Goal: Navigation & Orientation: Find specific page/section

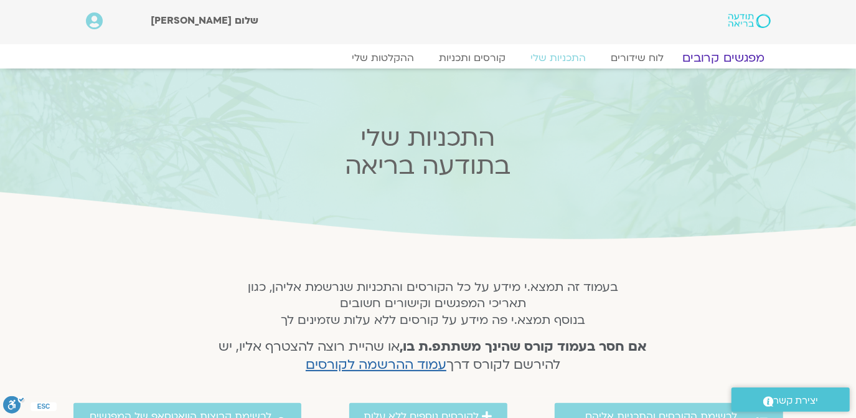
click at [732, 54] on link "מפגשים קרובים" at bounding box center [723, 57] width 113 height 15
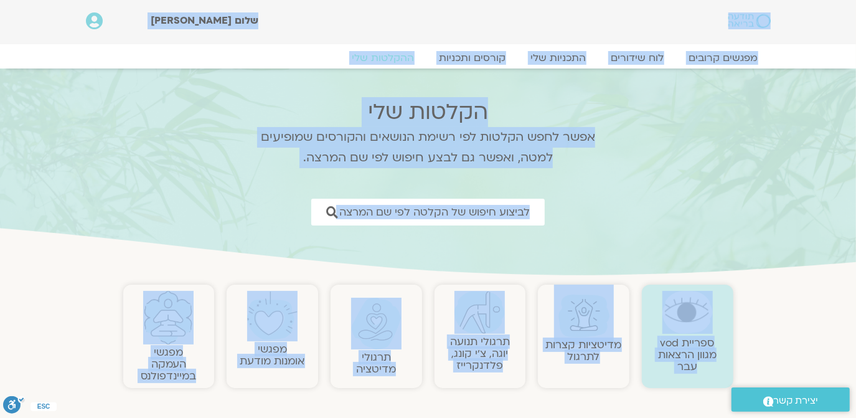
drag, startPoint x: 848, startPoint y: 4, endPoint x: 784, endPoint y: -42, distance: 79.0
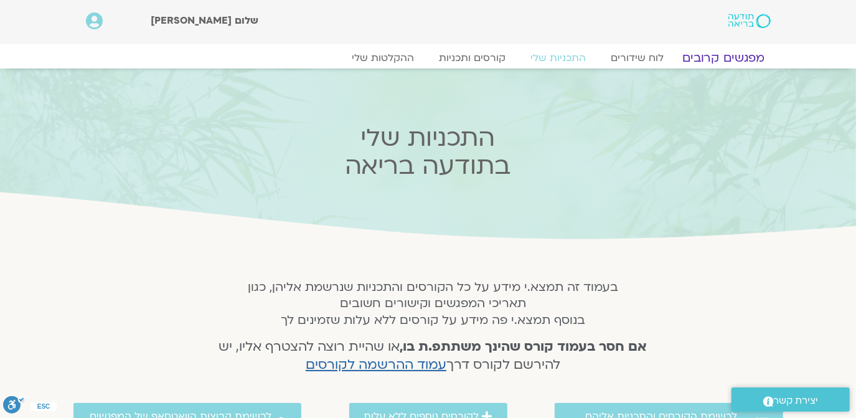
click at [718, 53] on link "מפגשים קרובים" at bounding box center [723, 57] width 113 height 15
